Goal: Information Seeking & Learning: Compare options

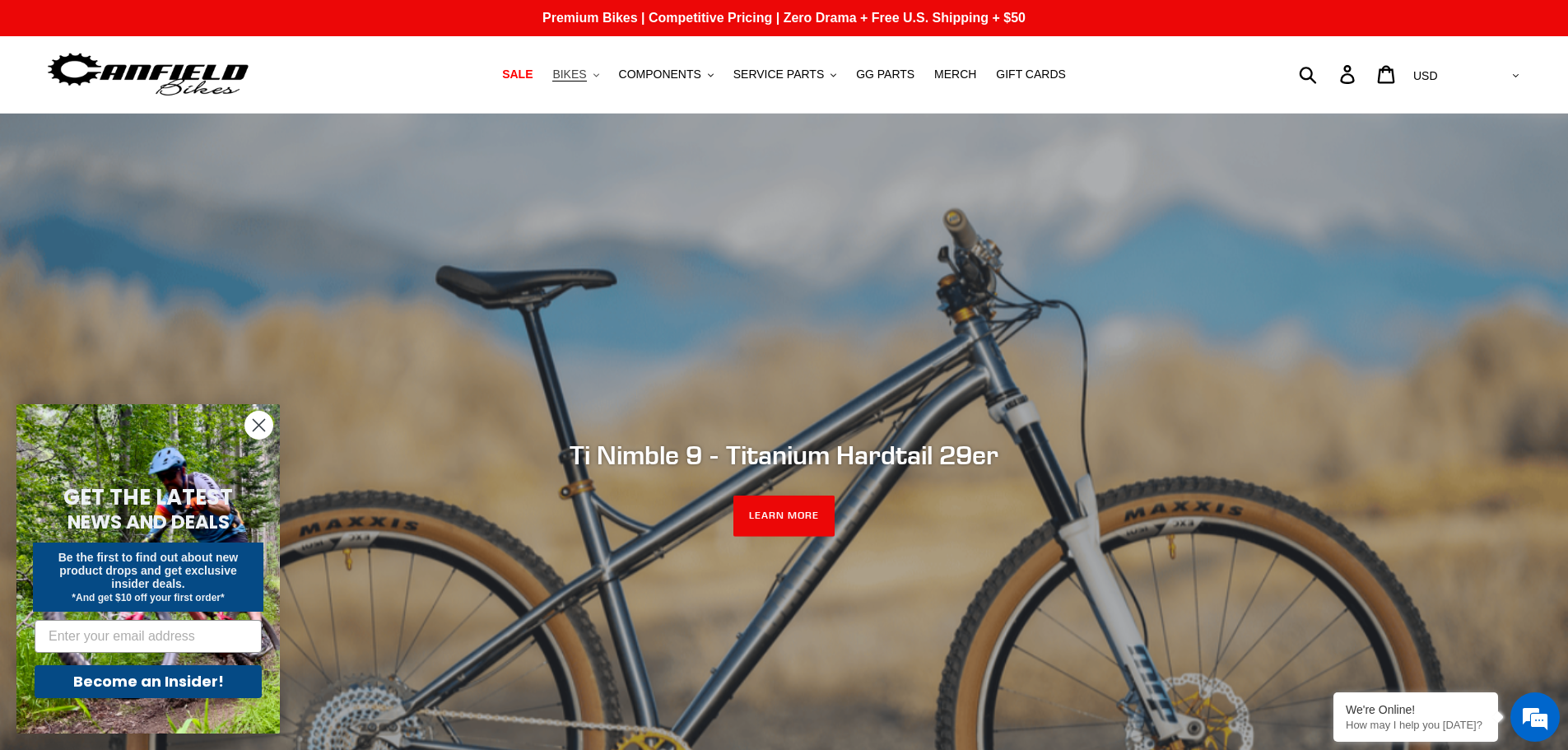
click at [586, 73] on span "BIKES" at bounding box center [569, 74] width 34 height 14
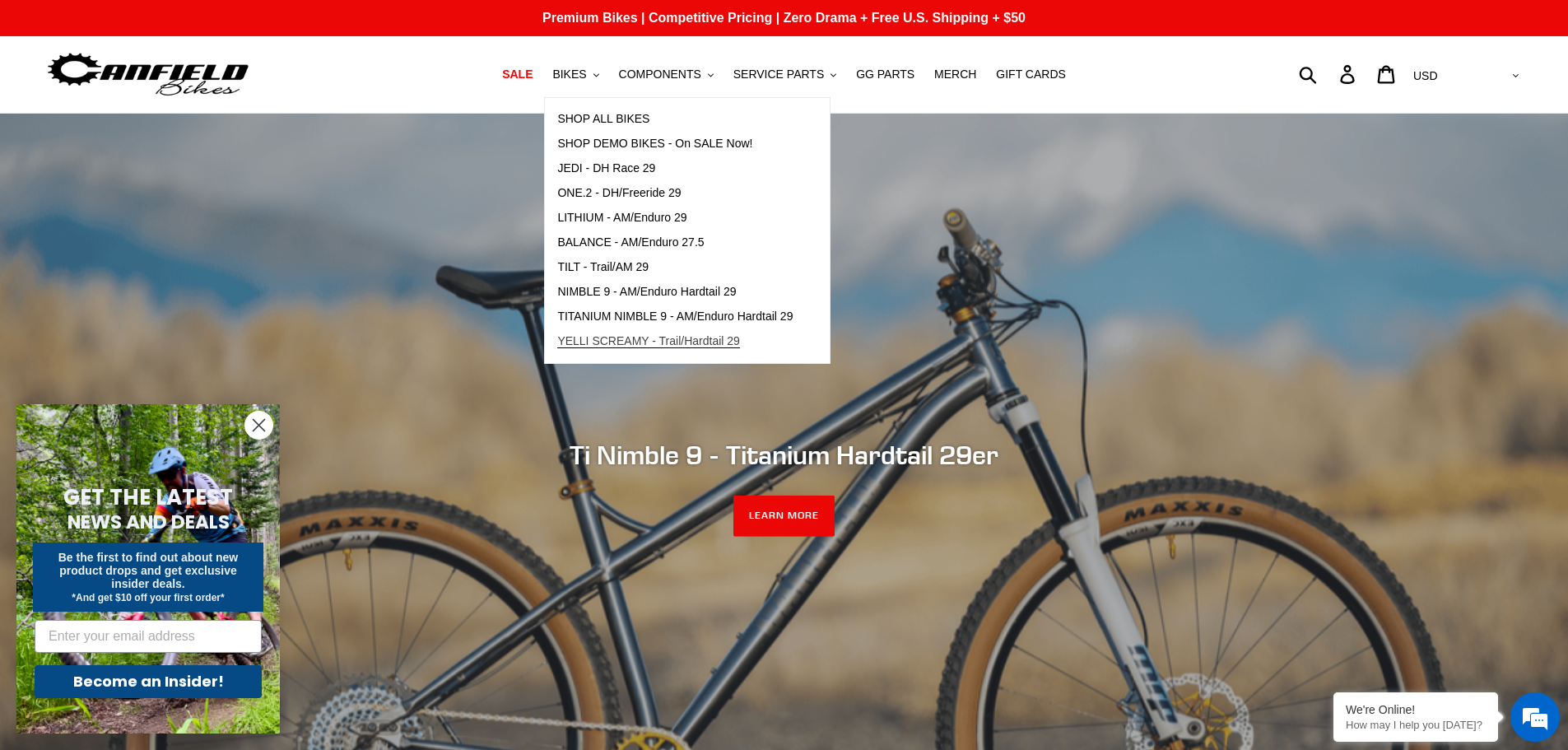
click at [592, 343] on span "YELLI SCREAMY - Trail/Hardtail 29" at bounding box center [648, 341] width 182 height 14
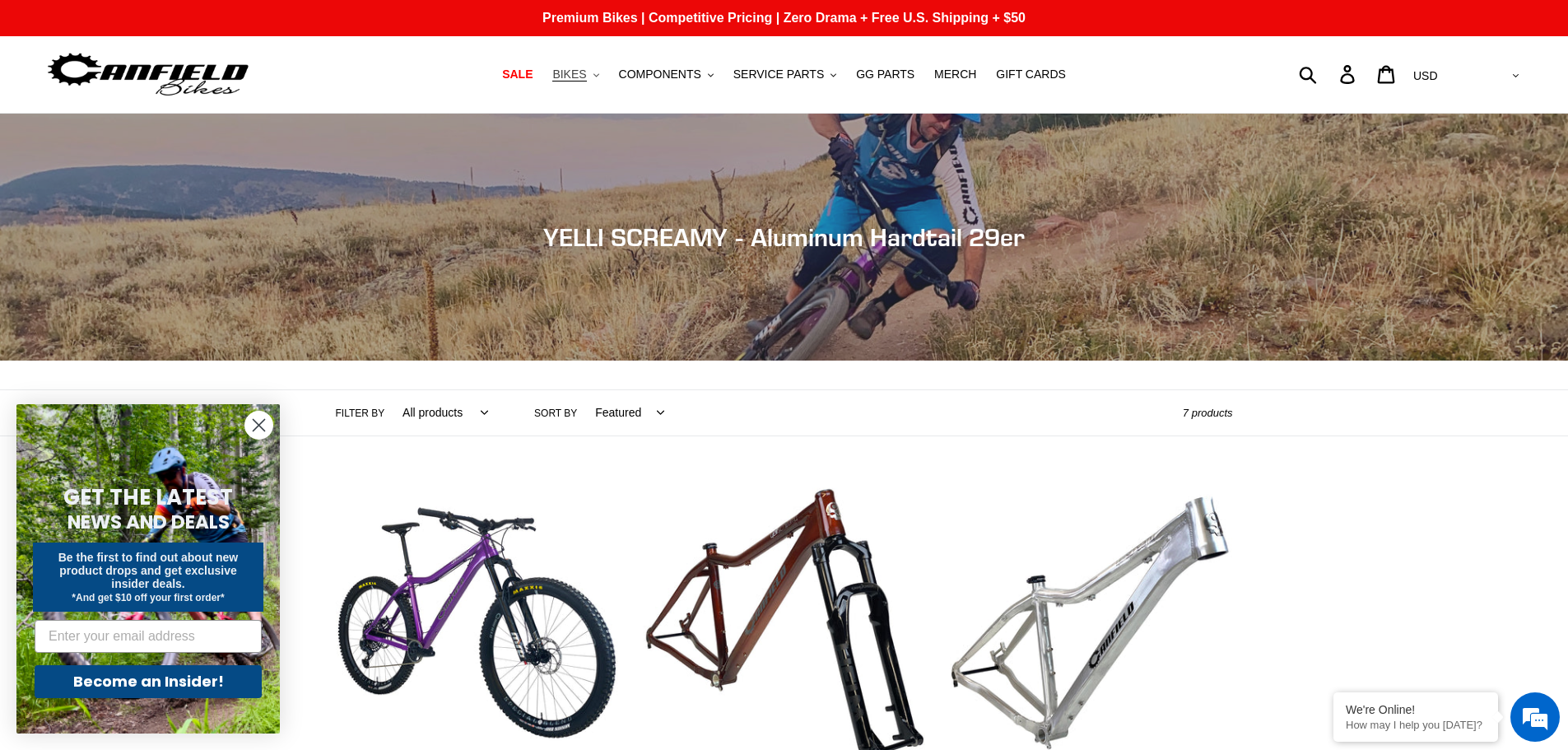
click at [585, 78] on span "BIKES" at bounding box center [569, 74] width 34 height 14
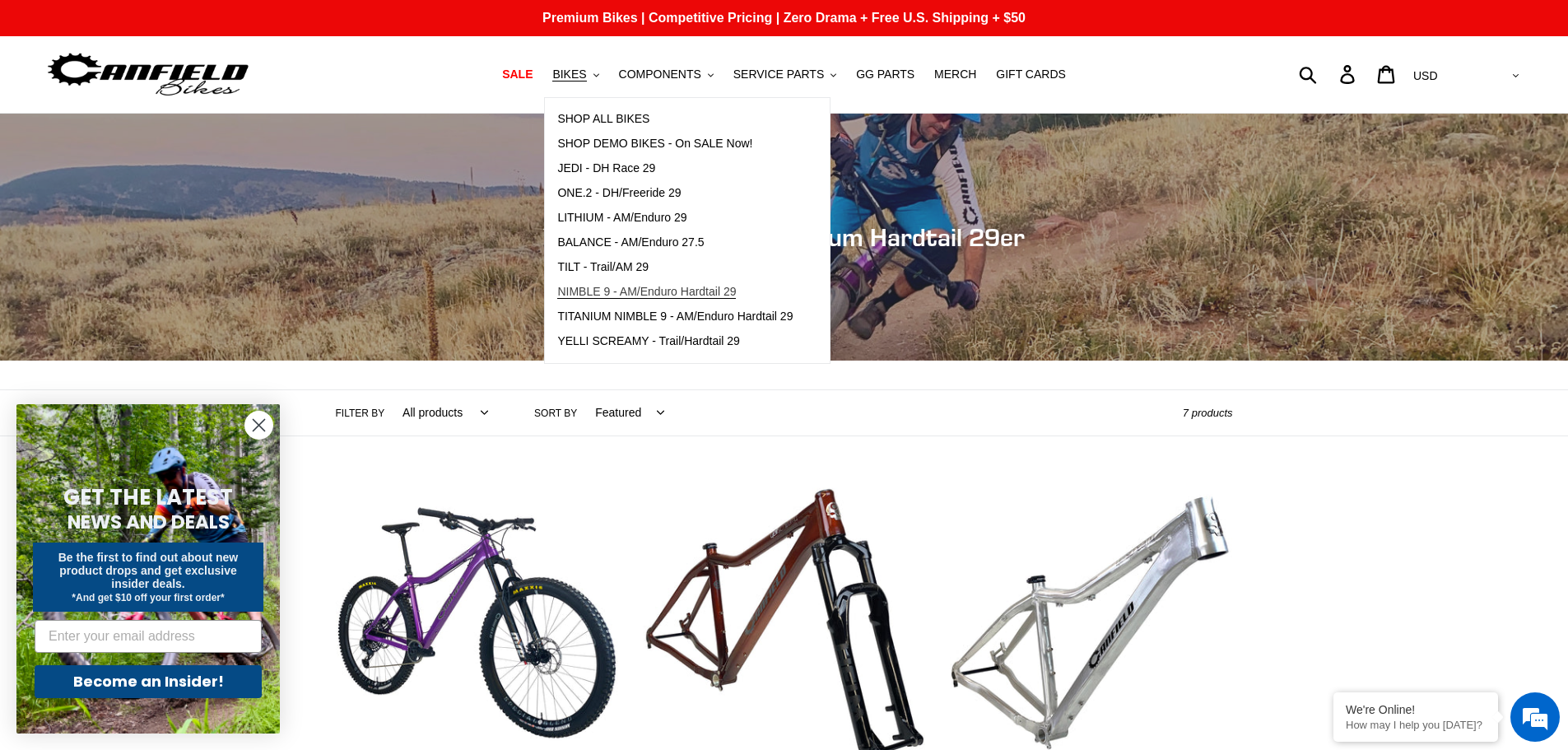
click at [595, 292] on span "NIMBLE 9 - AM/Enduro Hardtail 29" at bounding box center [647, 292] width 179 height 14
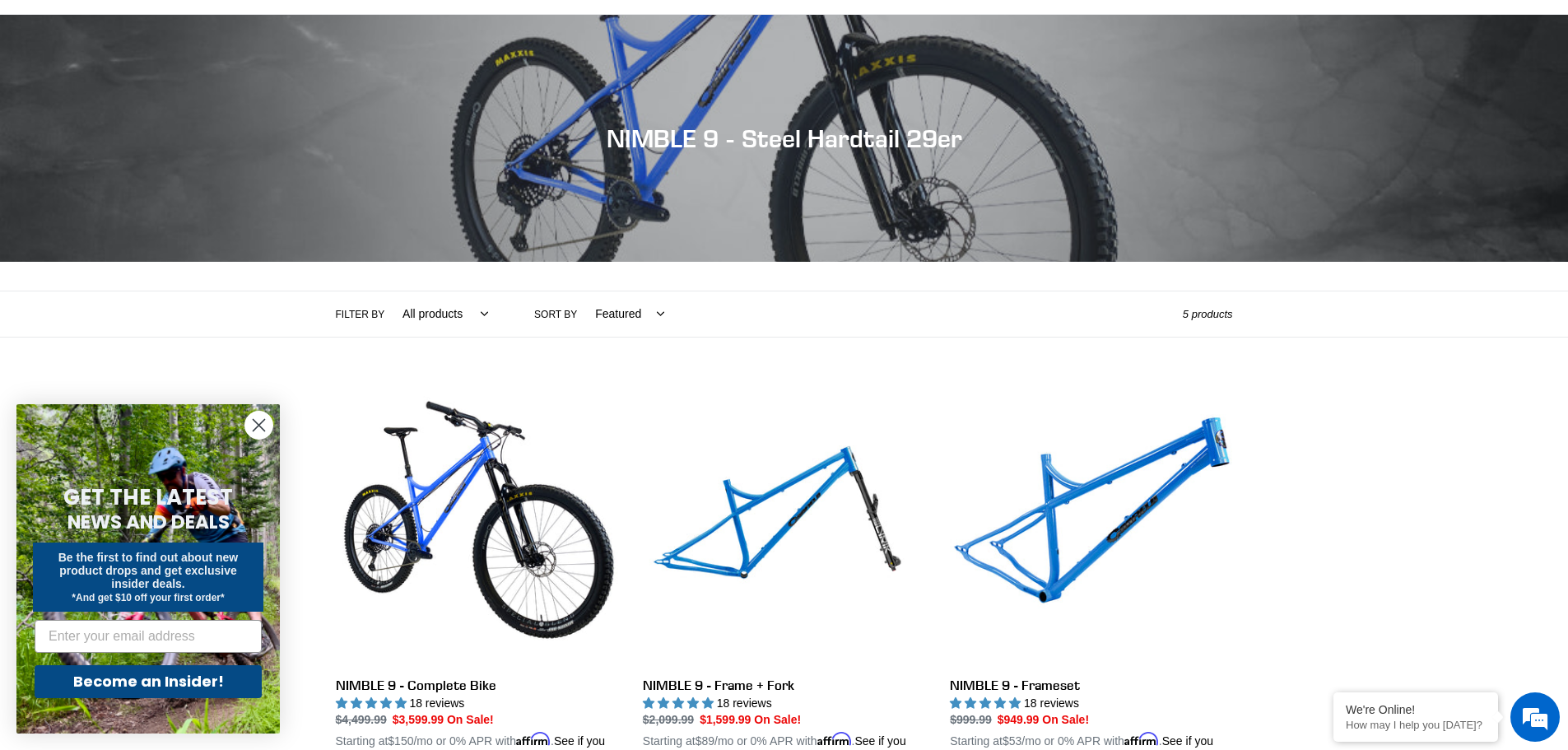
scroll to position [247, 0]
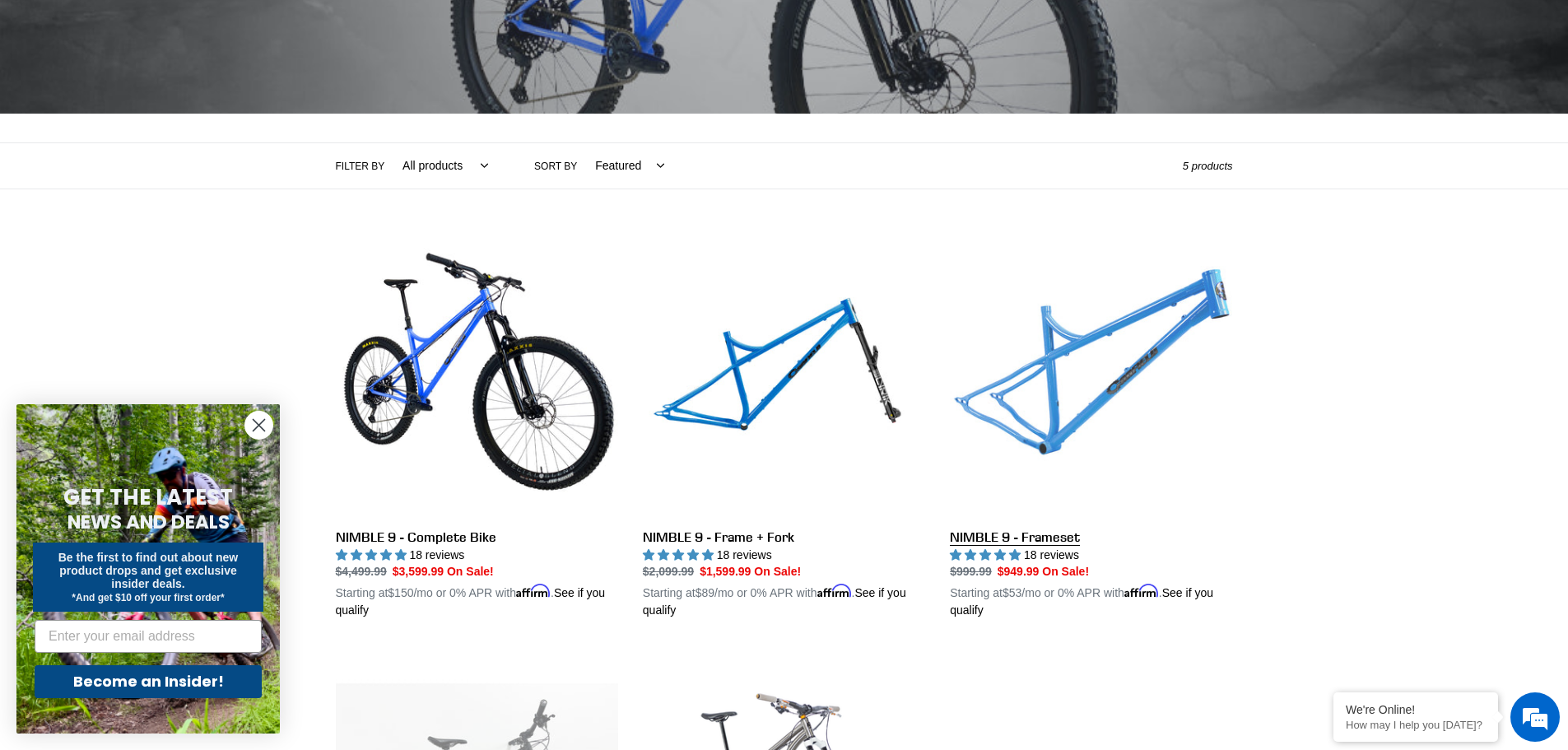
click at [1061, 404] on link "NIMBLE 9 - Frameset" at bounding box center [1091, 427] width 283 height 385
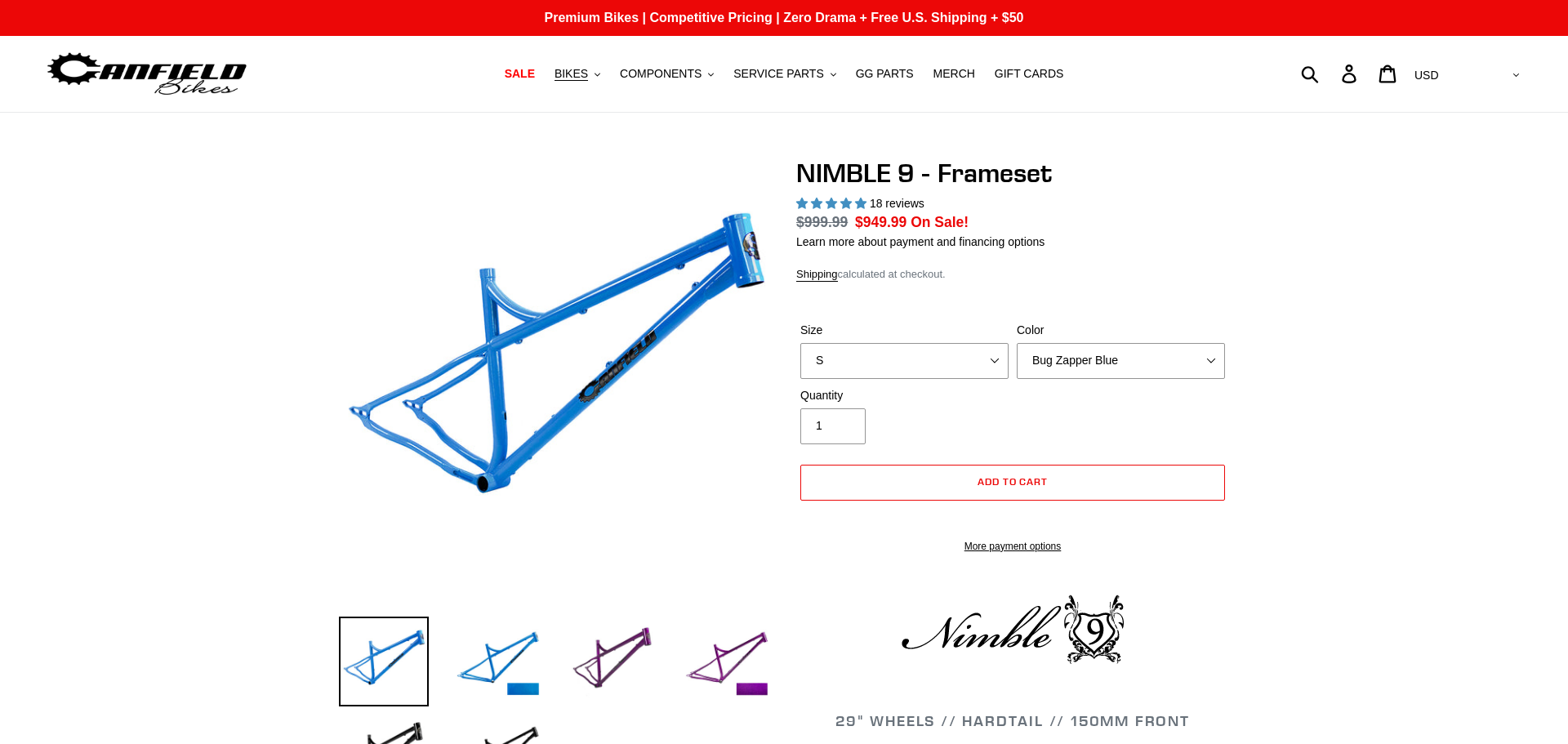
select select "highest-rating"
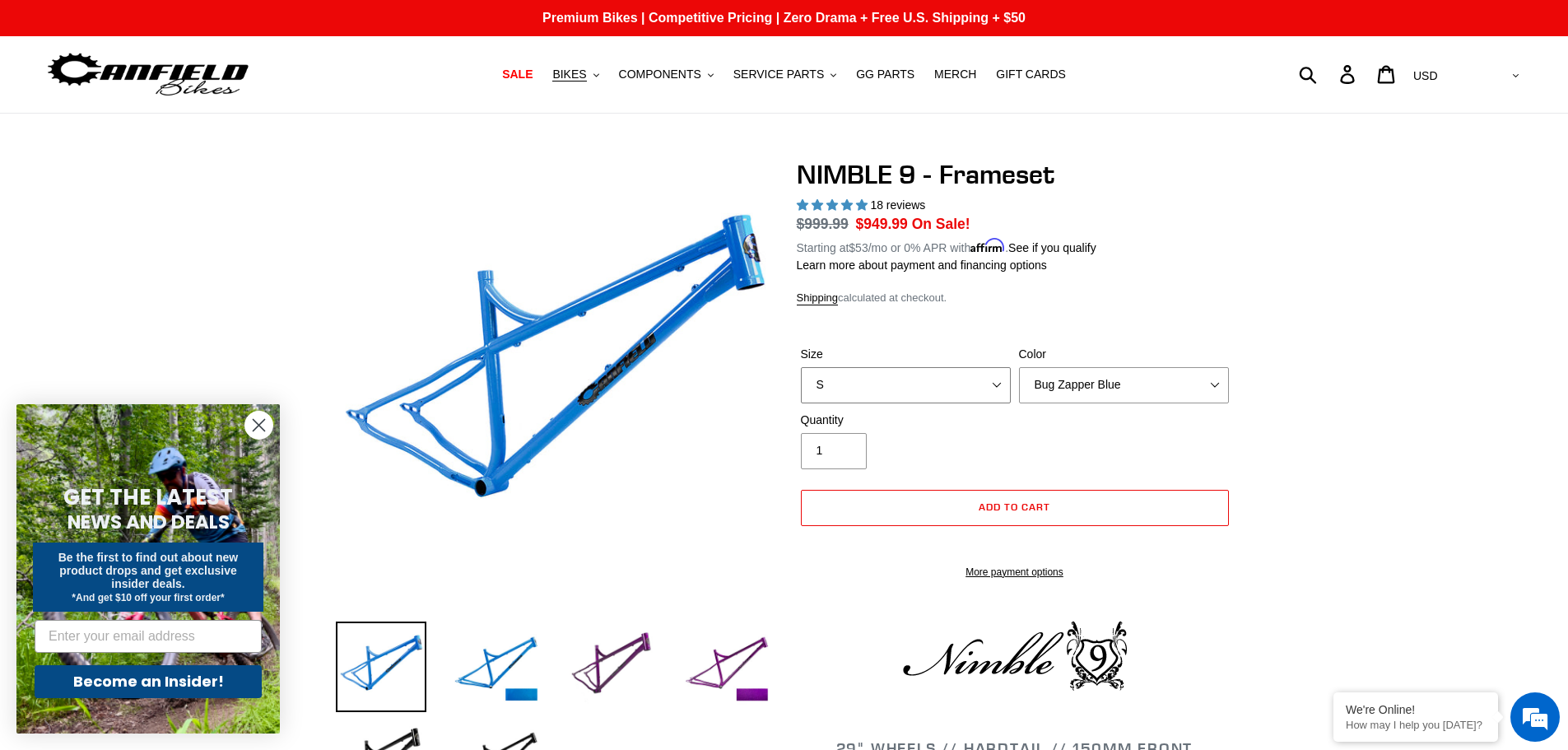
click at [1000, 370] on select "S M L XL" at bounding box center [906, 385] width 210 height 36
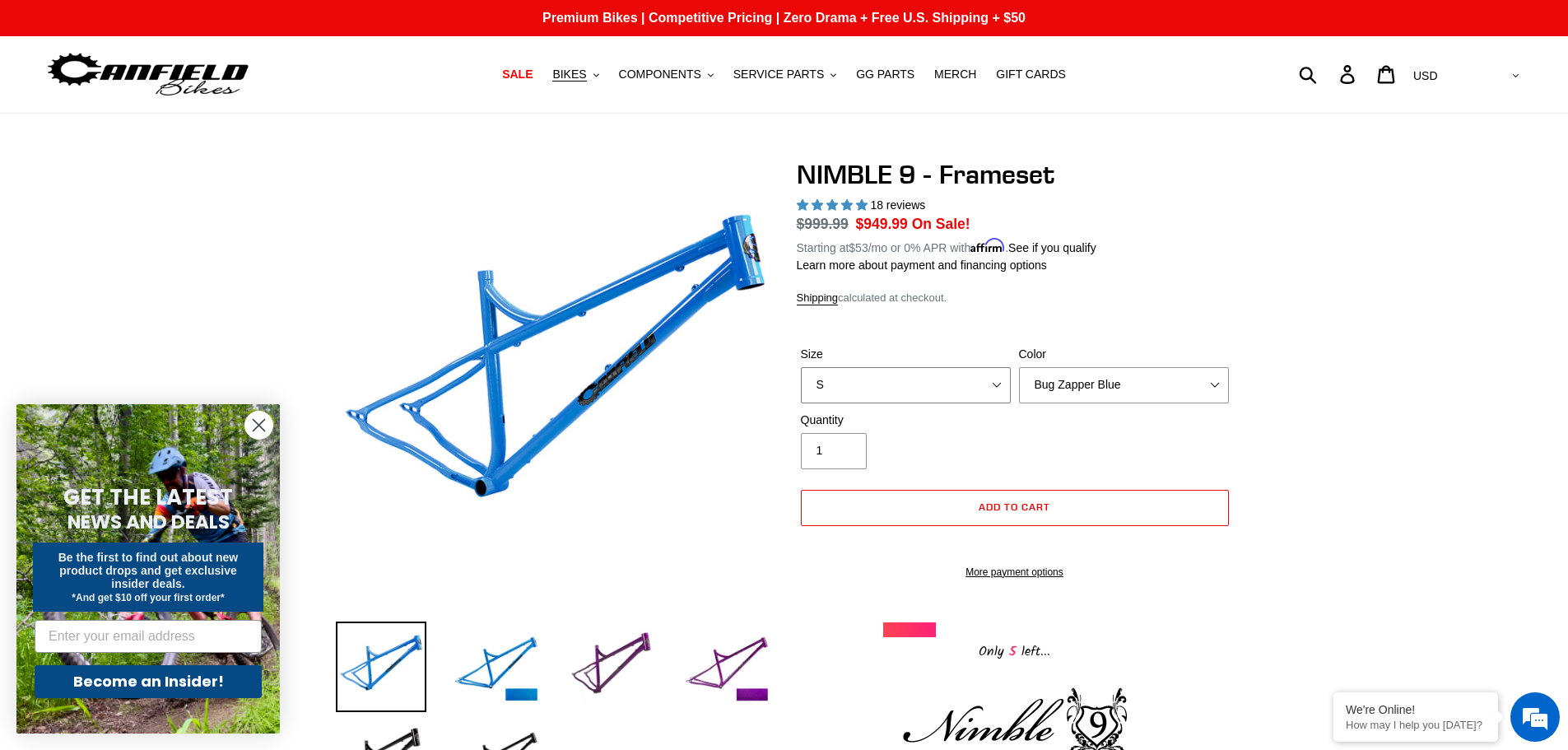
select select "M"
click at [801, 367] on select "S M L XL" at bounding box center [906, 385] width 210 height 36
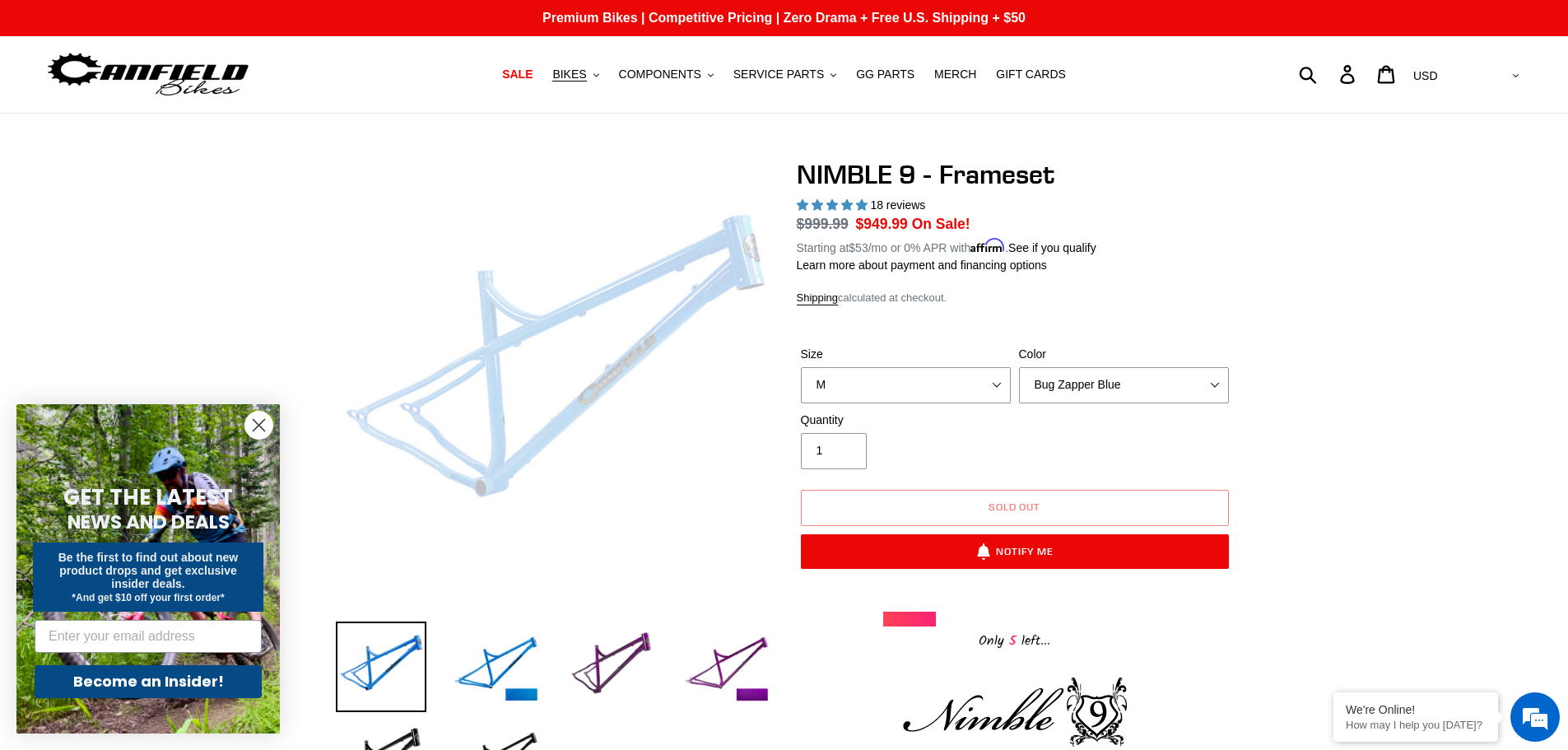
scroll to position [108, 0]
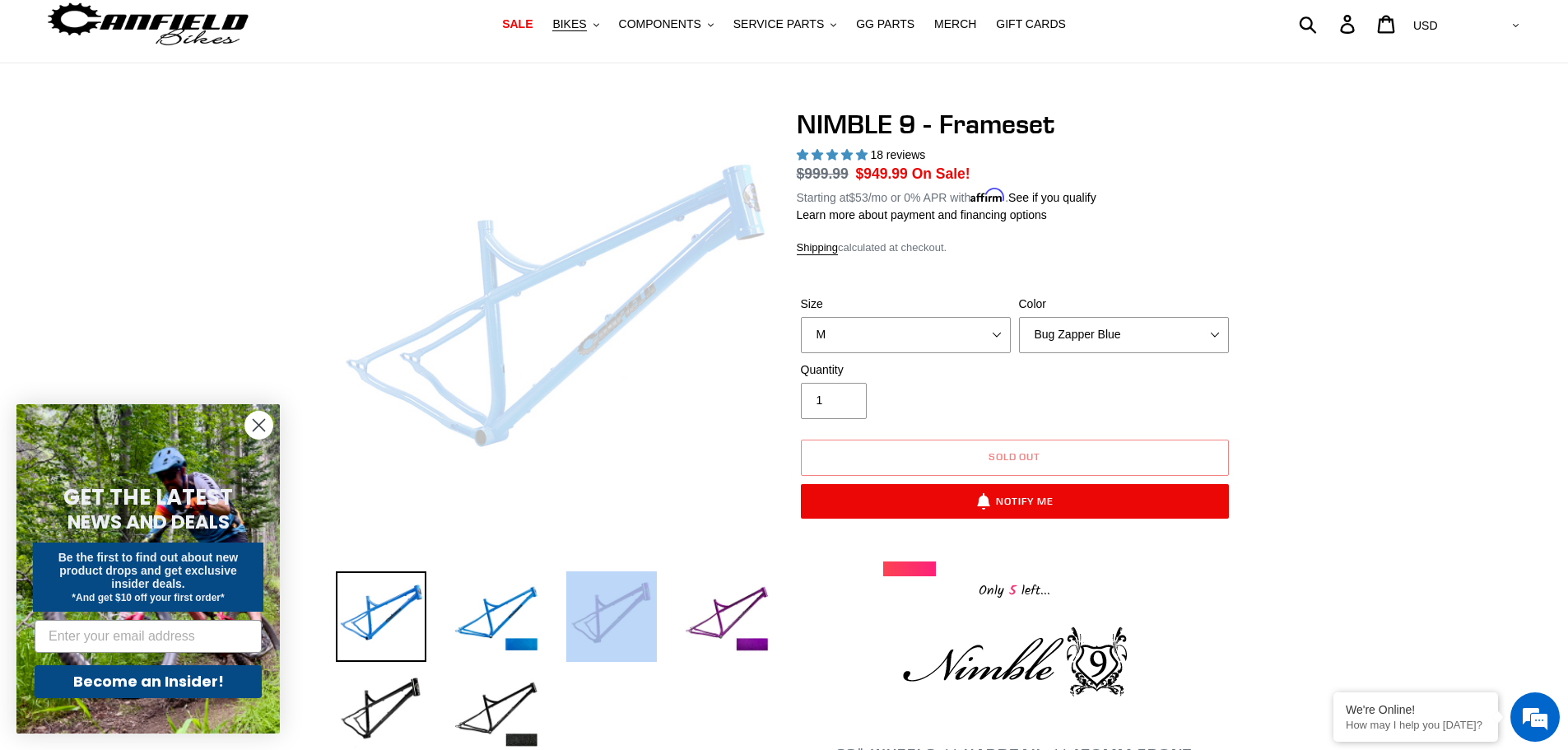
drag, startPoint x: 661, startPoint y: 661, endPoint x: 638, endPoint y: 786, distance: 127.1
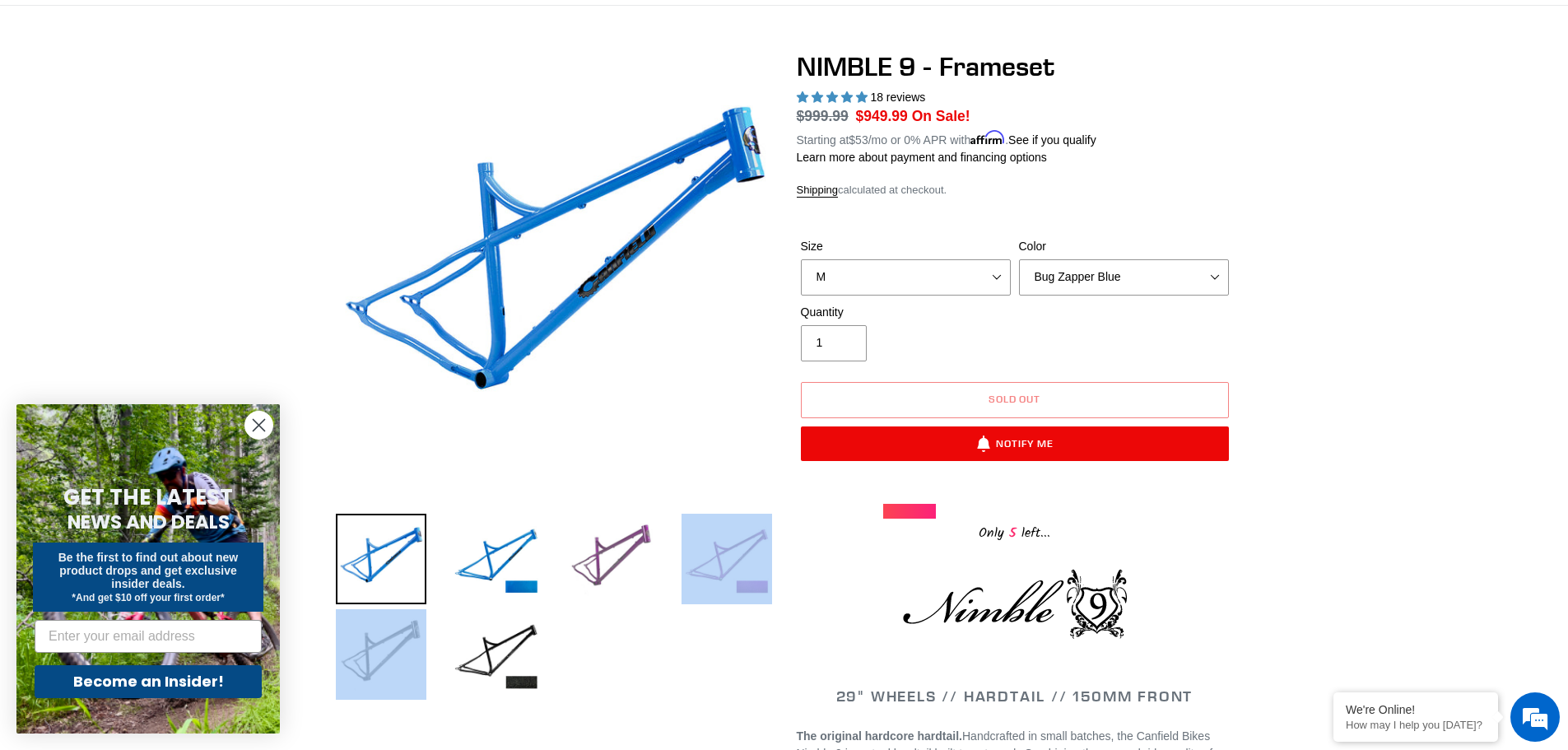
click at [609, 565] on img at bounding box center [611, 558] width 91 height 91
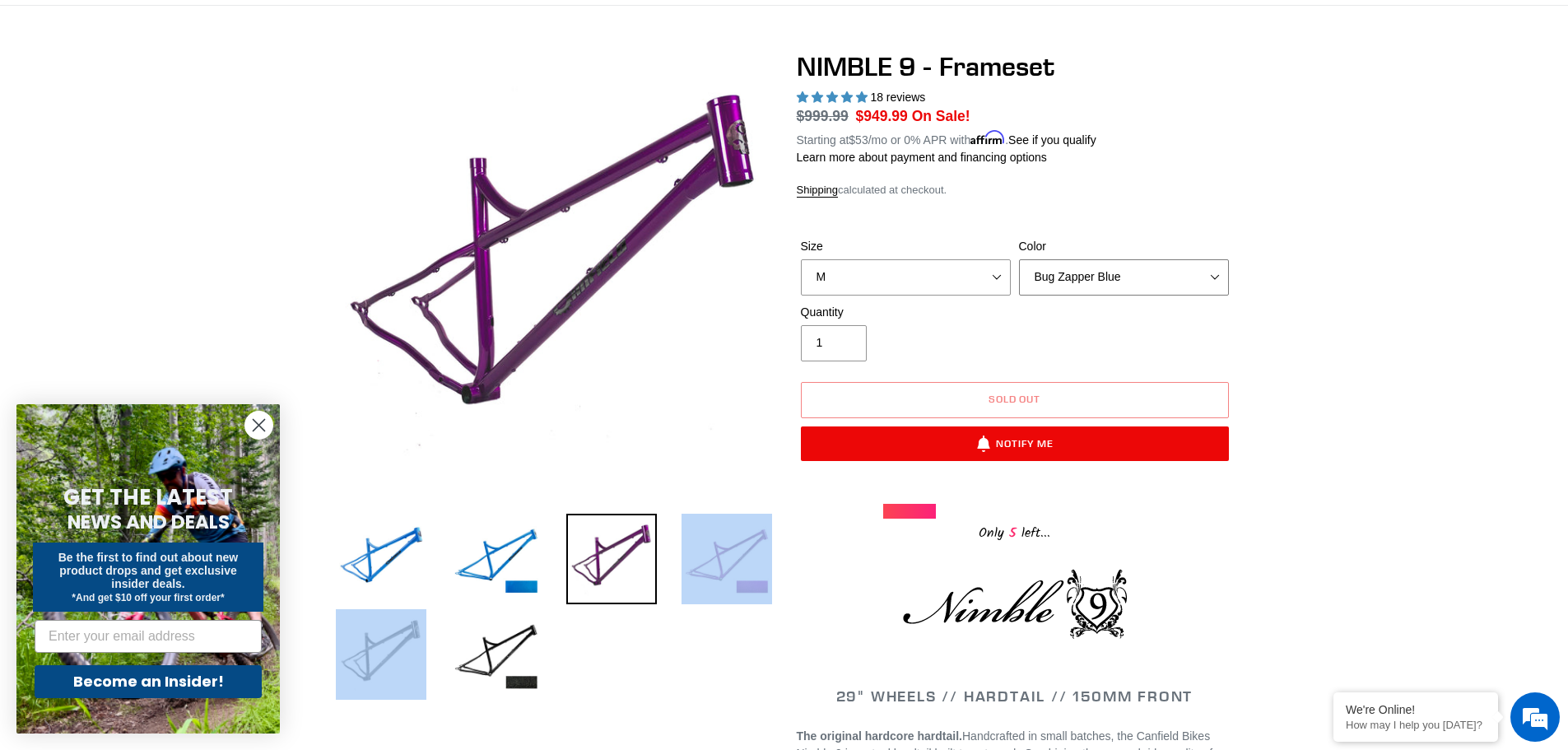
click at [1217, 283] on select "Bug Zapper Blue Purple Haze -Sold Out Galaxy Black" at bounding box center [1124, 277] width 210 height 36
click at [1019, 259] on select "Bug Zapper Blue Purple Haze -Sold Out Galaxy Black" at bounding box center [1124, 277] width 210 height 36
click at [1213, 281] on select "Bug Zapper Blue Purple Haze -Sold Out Galaxy Black" at bounding box center [1124, 277] width 210 height 36
select select "Galaxy Black"
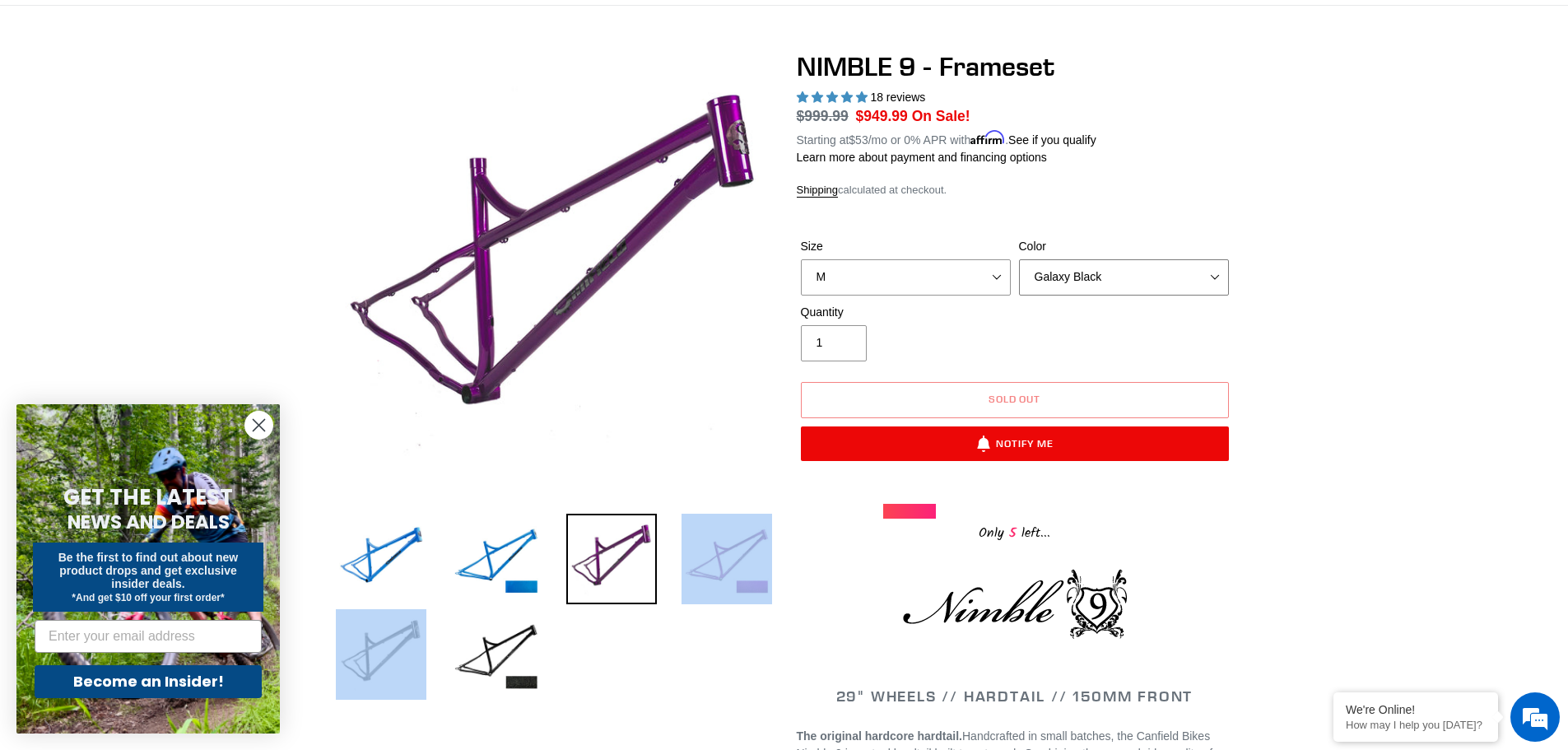
click at [1019, 259] on select "Bug Zapper Blue Purple Haze -Sold Out Galaxy Black" at bounding box center [1124, 277] width 210 height 36
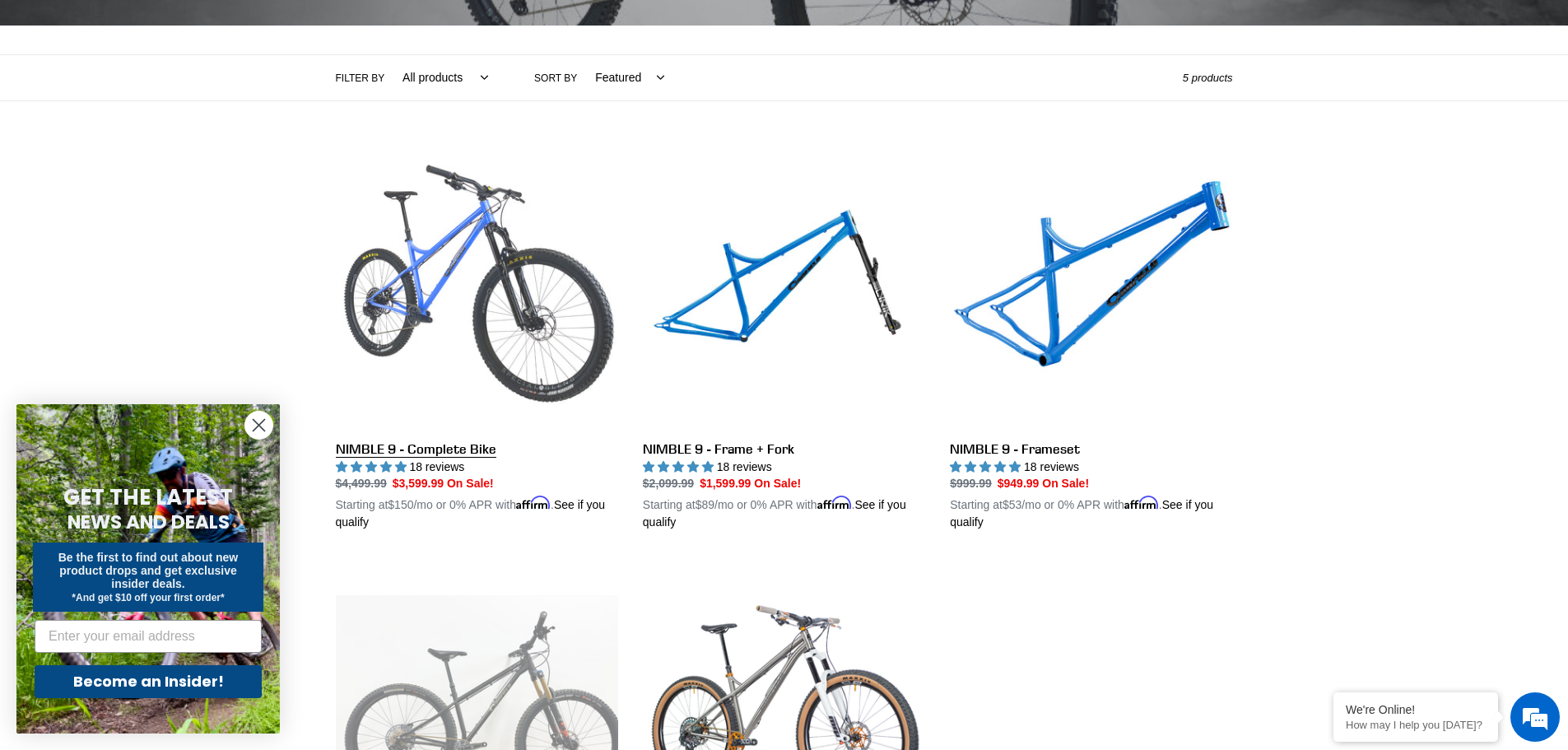
scroll to position [576, 0]
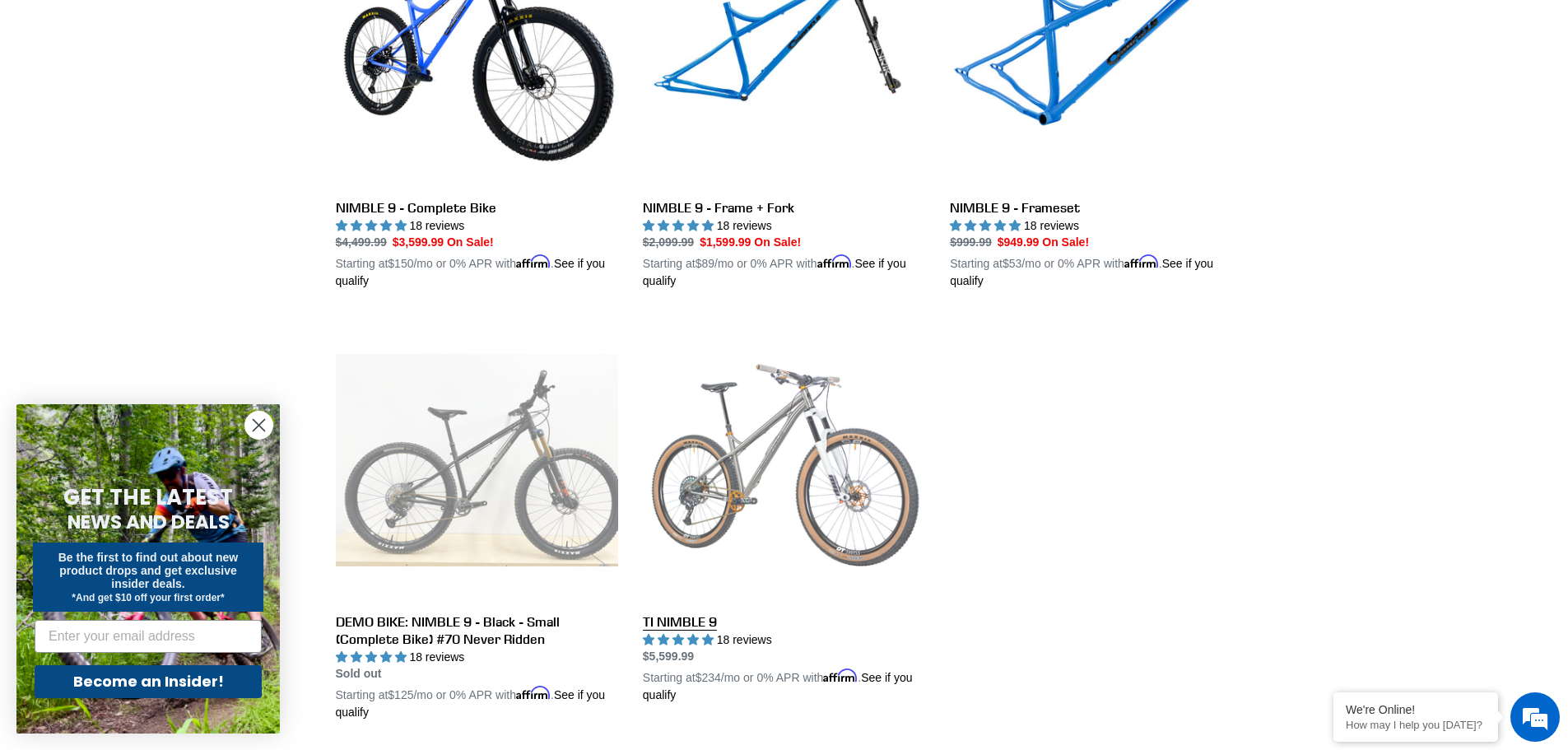
click at [786, 496] on link "TI NIMBLE 9" at bounding box center [784, 512] width 283 height 385
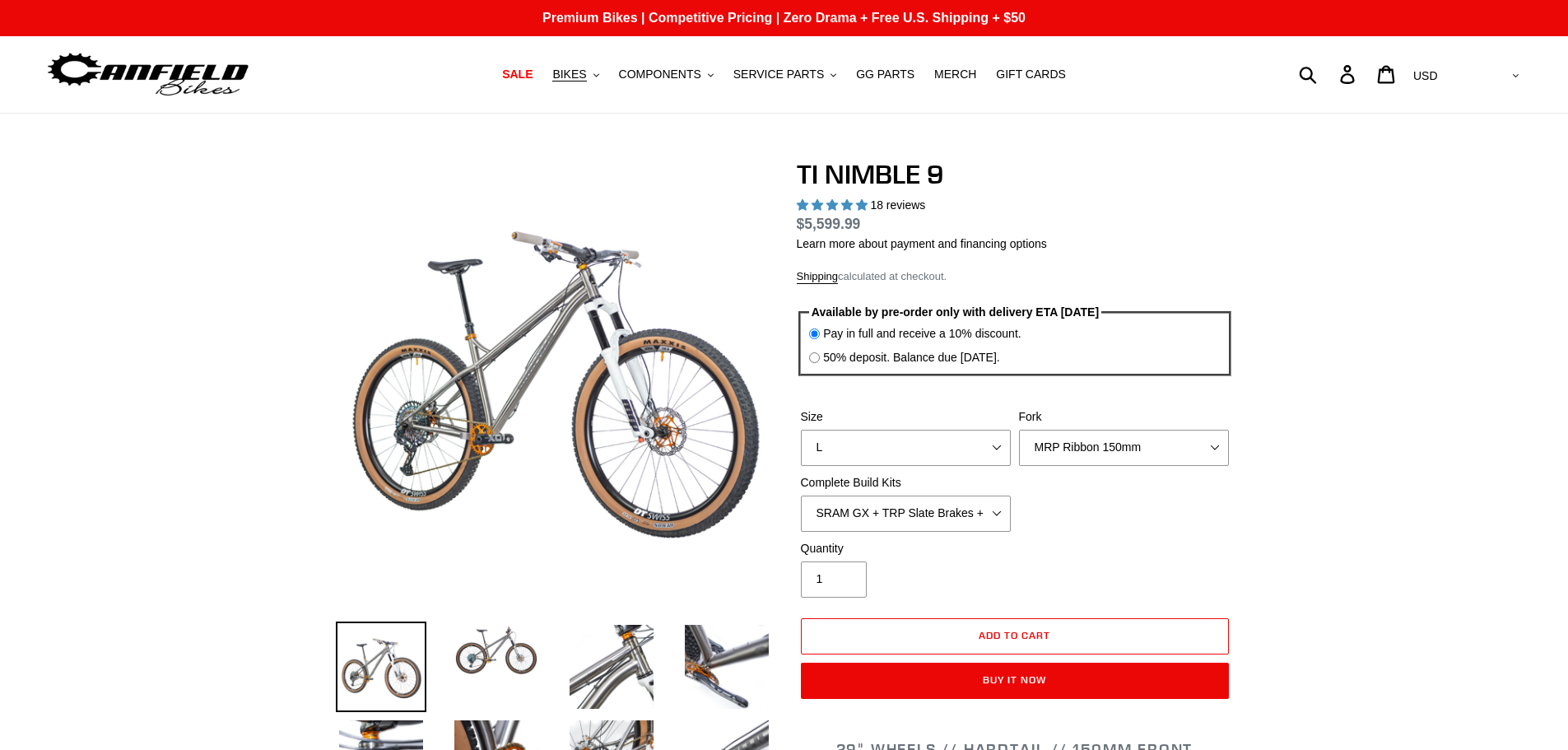
select select "highest-rating"
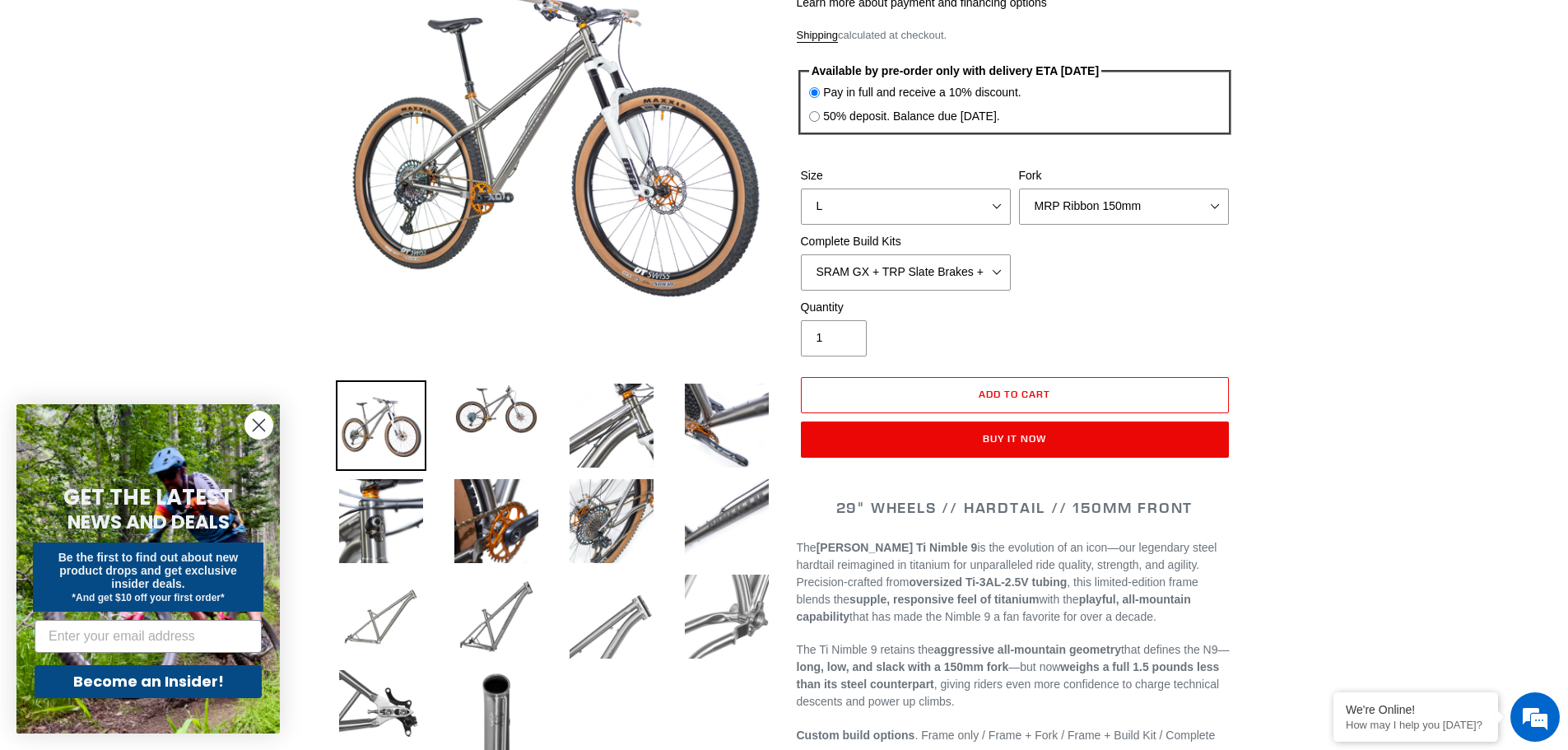
scroll to position [247, 0]
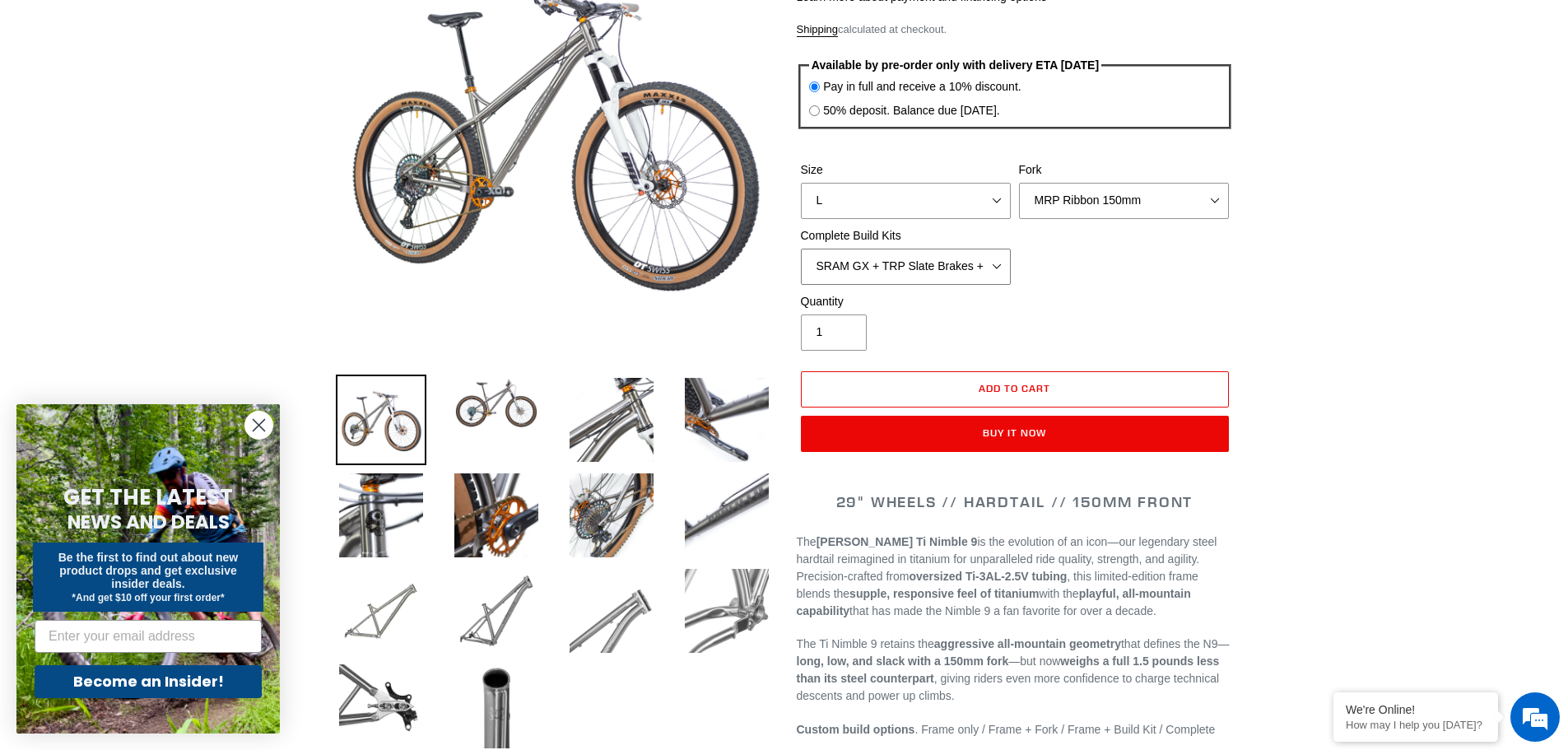
click at [989, 266] on select "SRAM GX + TRP Slate Brakes + Rotors + e13 LG-1 Wheels SHIMANO XT + SHIMANO brak…" at bounding box center [906, 267] width 210 height 36
select select "Complete Build Kit - None (Contact us for Custom Builds)"
click at [801, 249] on select "SRAM GX + TRP Slate Brakes + Rotors + e13 LG-1 Wheels SHIMANO XT + SHIMANO brak…" at bounding box center [906, 267] width 210 height 36
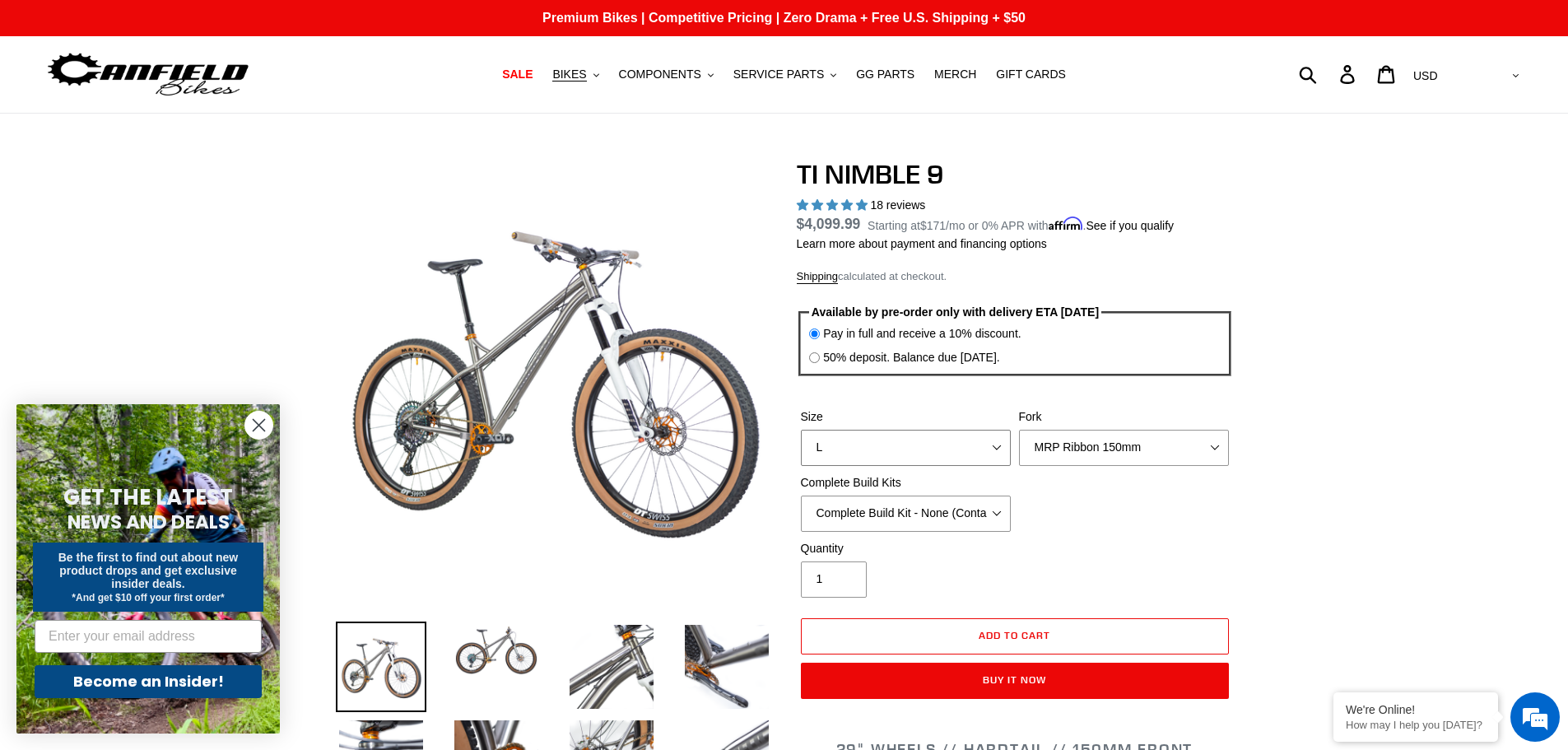
click at [917, 441] on select "S M L XL / XXL (Specify at checkout)" at bounding box center [906, 448] width 210 height 36
select select "S"
click at [801, 429] on select "S M L XL / XXL (Specify at checkout)" at bounding box center [906, 448] width 210 height 36
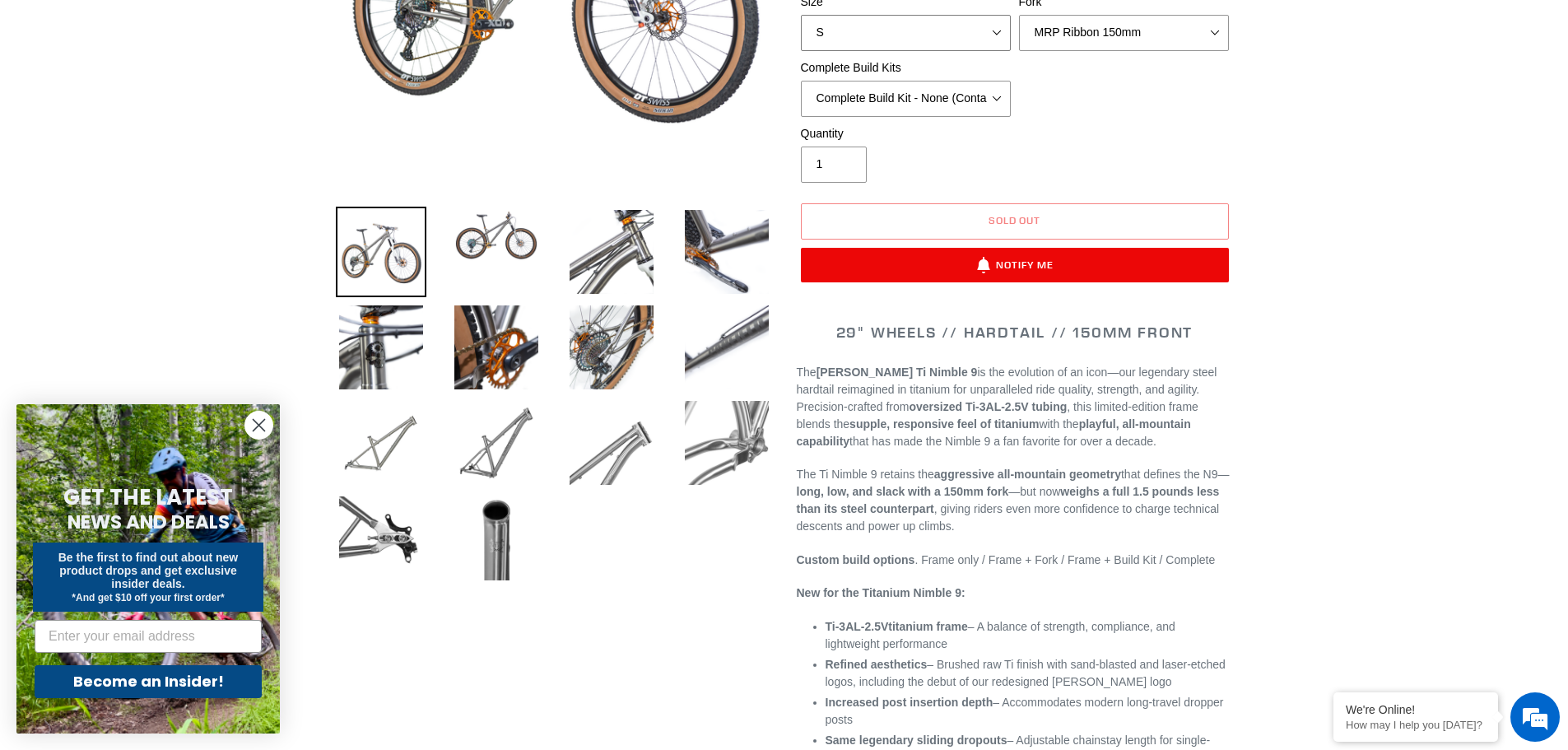
scroll to position [576, 0]
